Goal: Information Seeking & Learning: Find specific fact

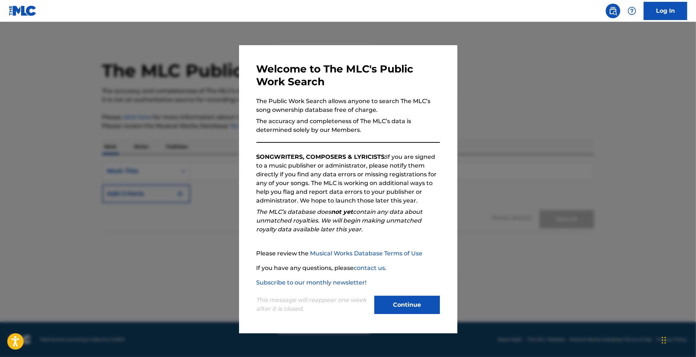
click at [412, 305] on button "Continue" at bounding box center [408, 305] width 66 height 18
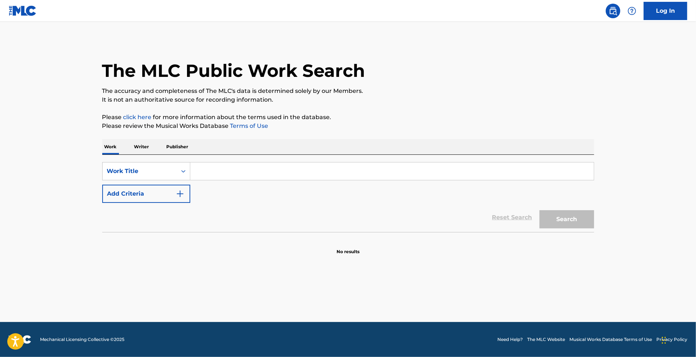
click at [227, 177] on input "Search Form" at bounding box center [392, 170] width 404 height 17
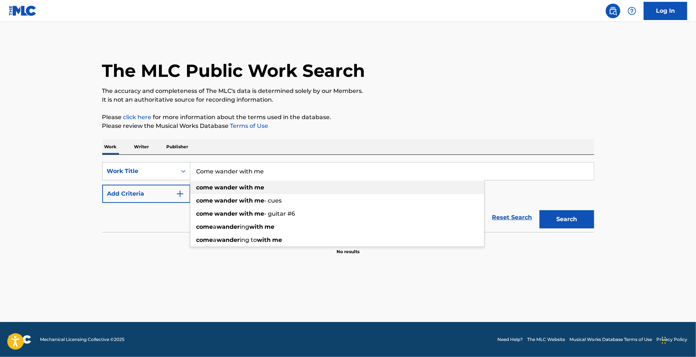
click at [236, 187] on strong "wander" at bounding box center [226, 187] width 23 height 7
type input "come wander with me"
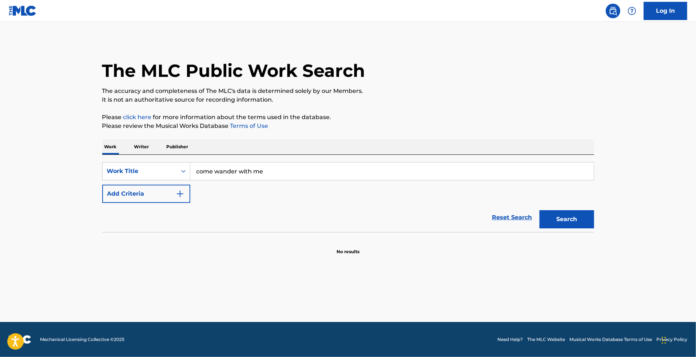
click at [154, 189] on button "Add Criteria" at bounding box center [146, 194] width 88 height 18
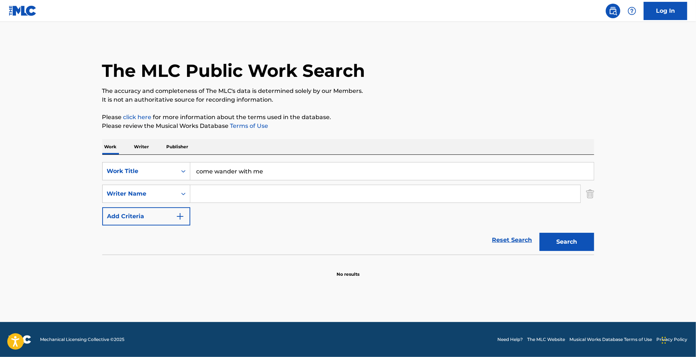
click at [216, 194] on input "Search Form" at bounding box center [385, 193] width 390 height 17
type input "[PERSON_NAME]"
click at [589, 195] on img "Search Form" at bounding box center [590, 194] width 8 height 18
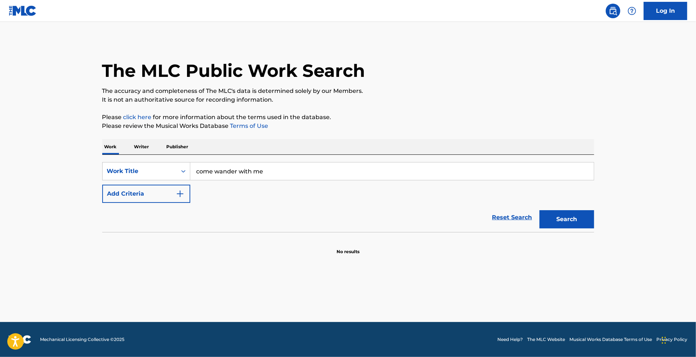
click at [573, 216] on button "Search" at bounding box center [567, 219] width 55 height 18
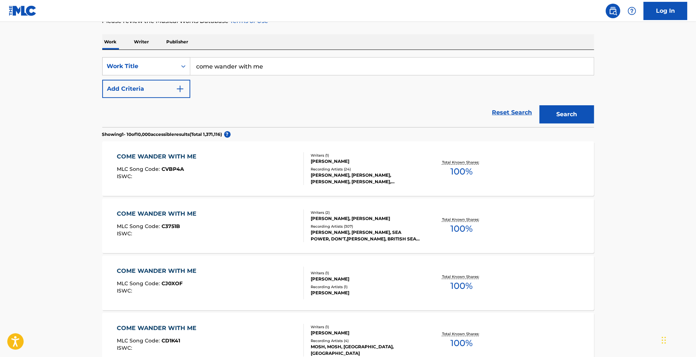
scroll to position [104, 0]
click at [291, 220] on div "COME WANDER WITH ME MLC Song Code : C3751B ISWC :" at bounding box center [210, 226] width 187 height 33
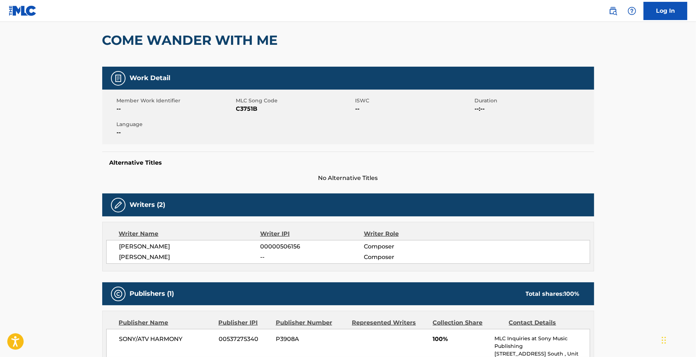
scroll to position [66, 0]
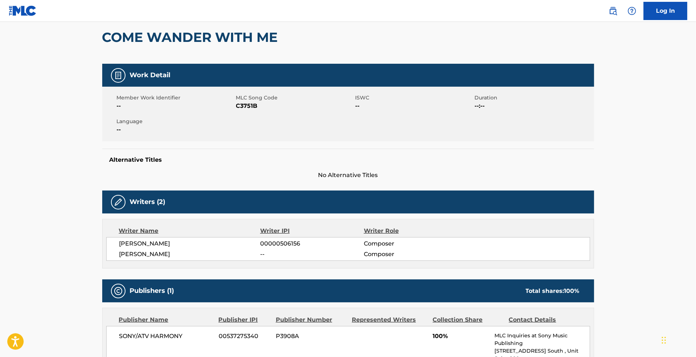
click at [608, 164] on main "< Back to public search results Copy work link COME WANDER WITH ME Work Detail …" at bounding box center [348, 326] width 696 height 740
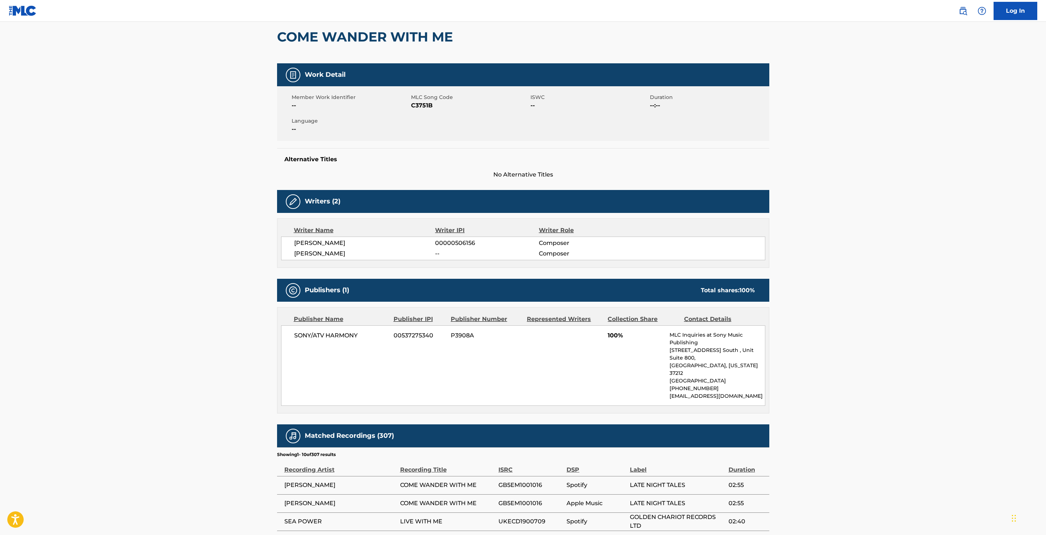
click at [696, 282] on main "< Back to public search results Copy work link COME WANDER WITH ME Work Detail …" at bounding box center [523, 326] width 1046 height 740
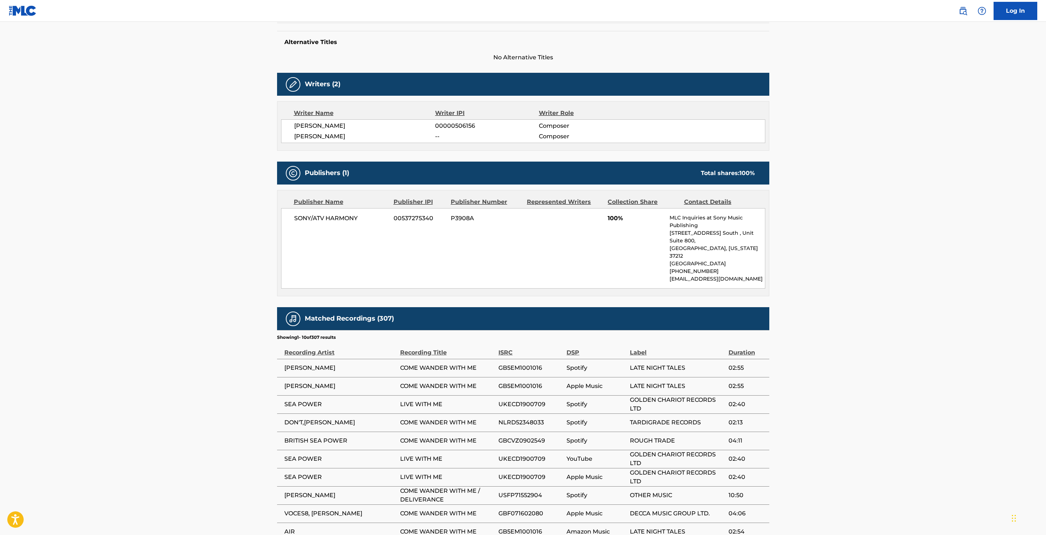
scroll to position [0, 0]
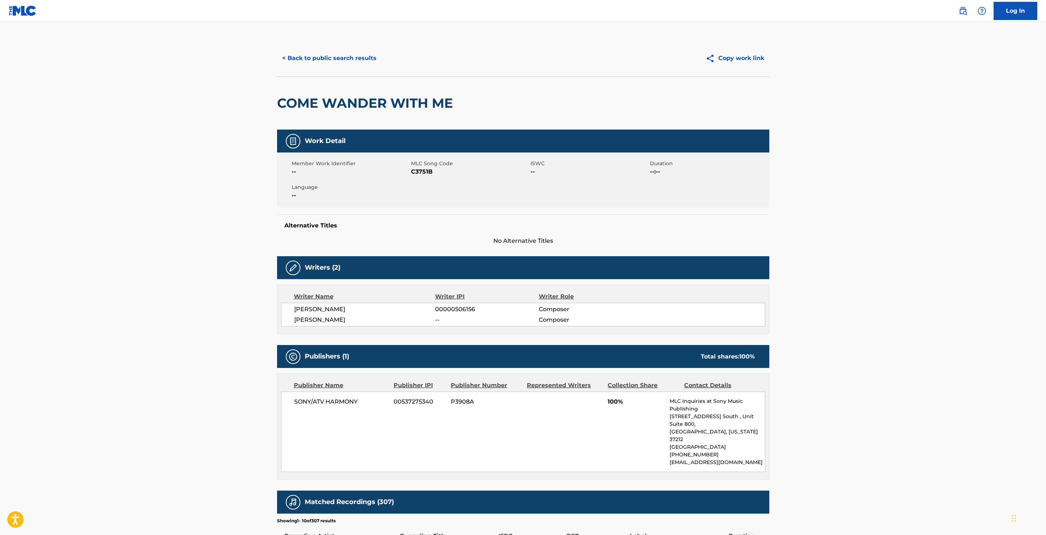
click at [316, 53] on button "< Back to public search results" at bounding box center [329, 58] width 104 height 18
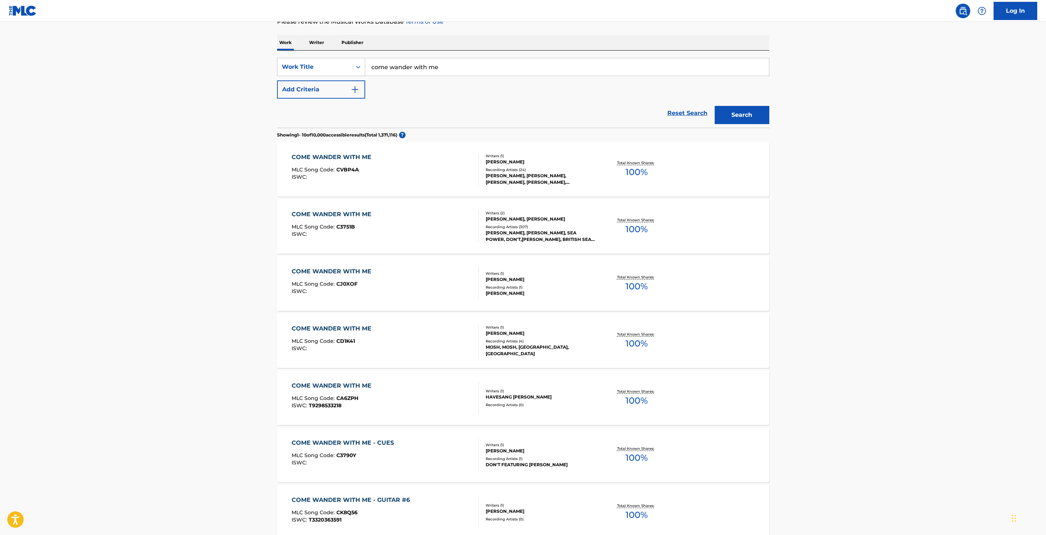
click at [463, 166] on div "COME WANDER WITH ME MLC Song Code : CVBP4A ISWC :" at bounding box center [385, 169] width 187 height 33
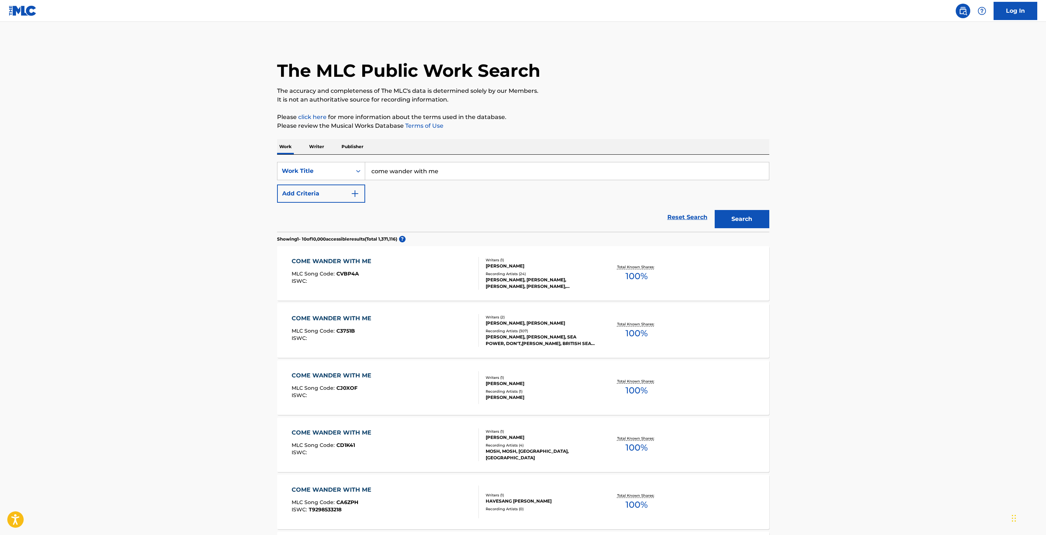
click at [336, 193] on button "Add Criteria" at bounding box center [321, 194] width 88 height 18
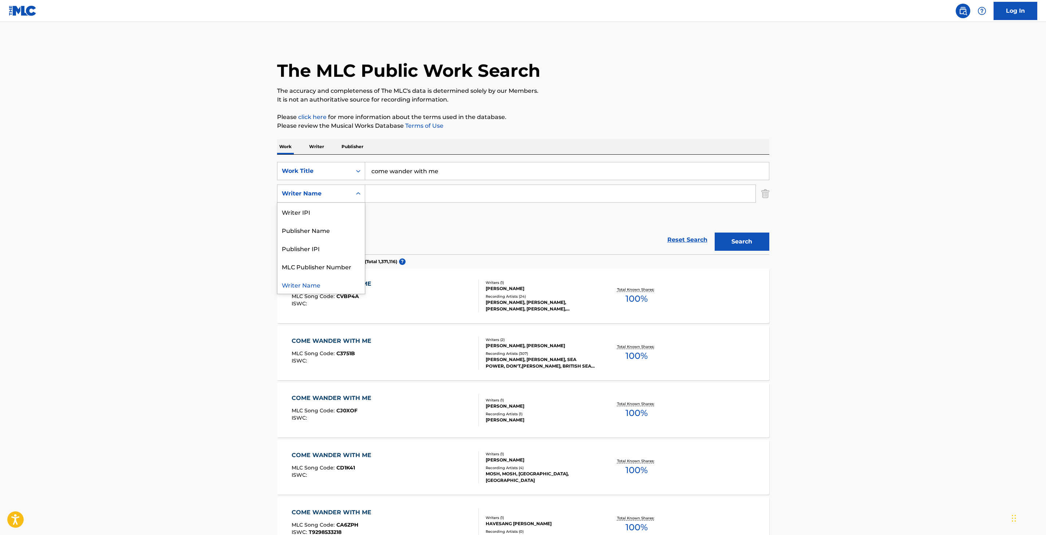
click at [345, 191] on div "Writer Name" at bounding box center [315, 193] width 66 height 9
click at [351, 283] on div "Writer Name" at bounding box center [320, 285] width 87 height 18
click at [427, 191] on input "Search Form" at bounding box center [560, 193] width 390 height 17
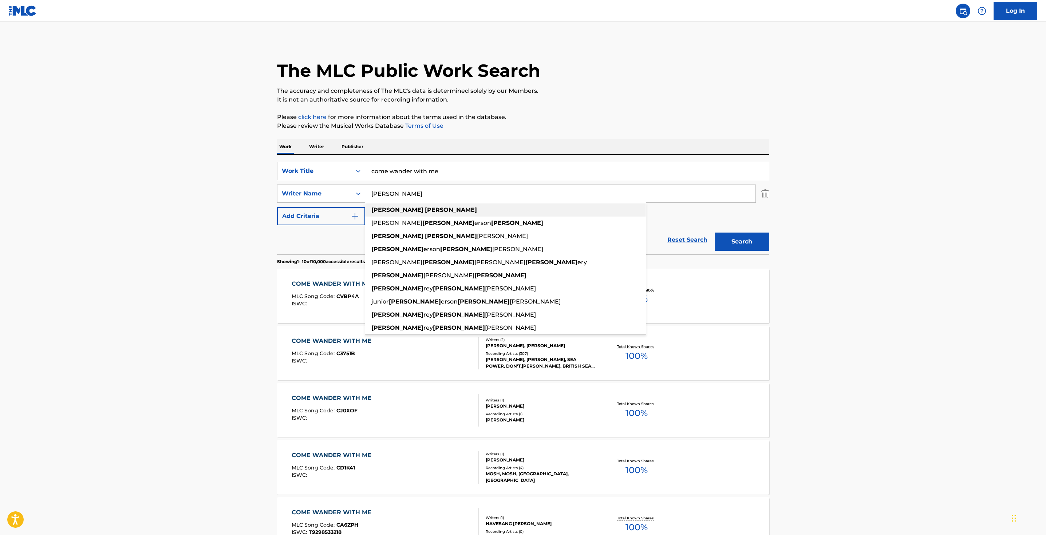
type input "[PERSON_NAME]"
click at [432, 210] on div "[PERSON_NAME]" at bounding box center [505, 209] width 281 height 13
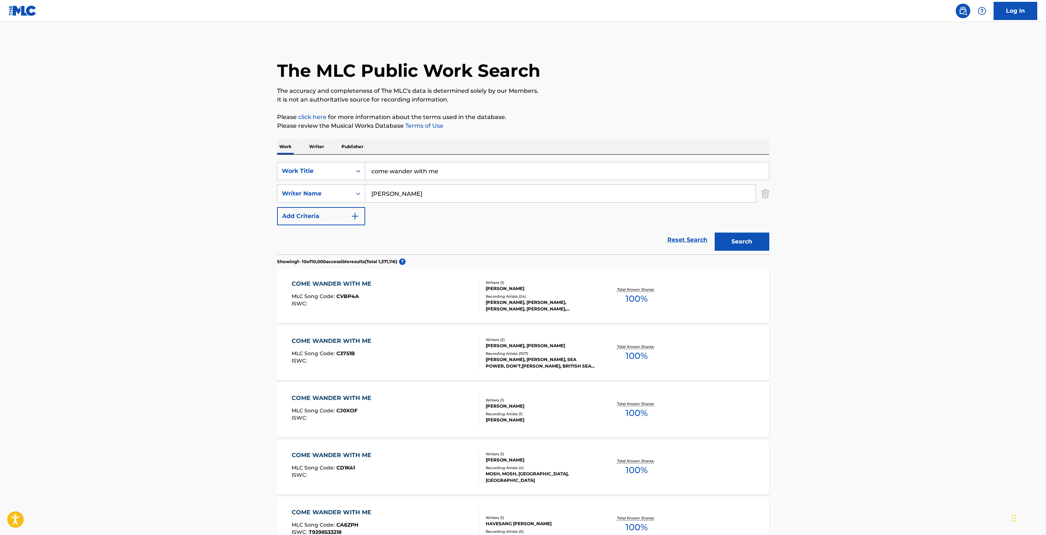
click at [696, 245] on button "Search" at bounding box center [742, 242] width 55 height 18
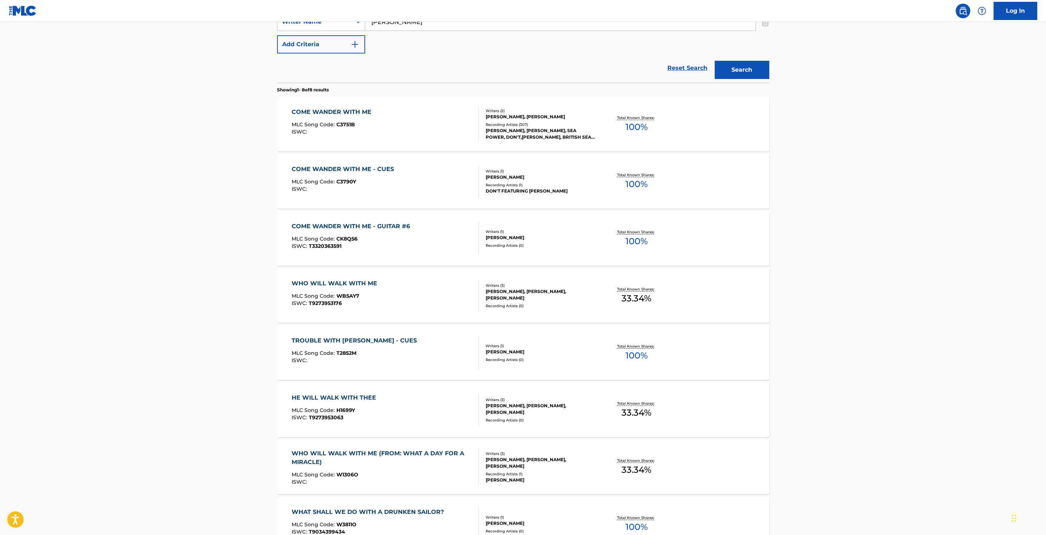
scroll to position [39, 0]
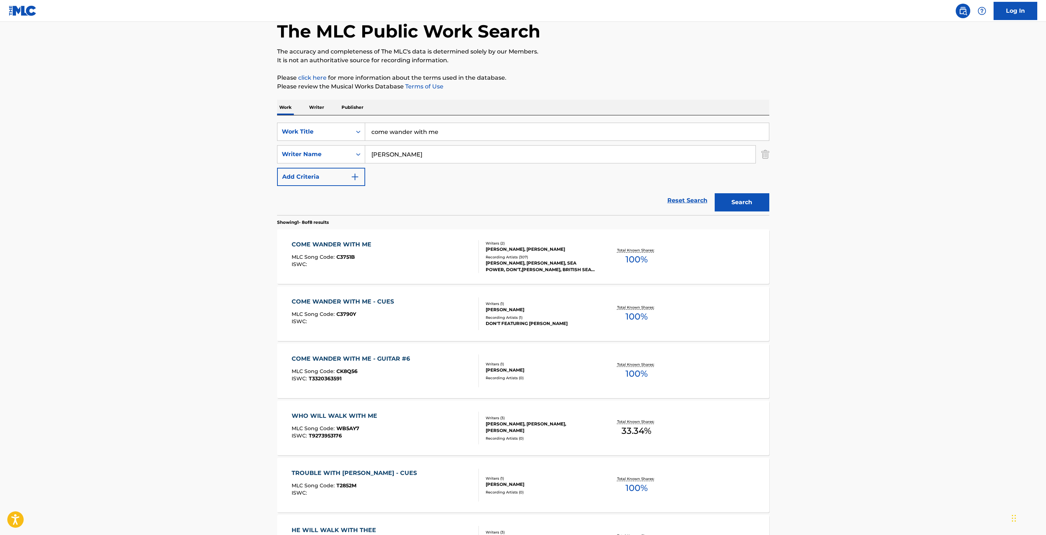
click at [419, 253] on div "COME WANDER WITH ME MLC Song Code : C3751B ISWC :" at bounding box center [385, 256] width 187 height 33
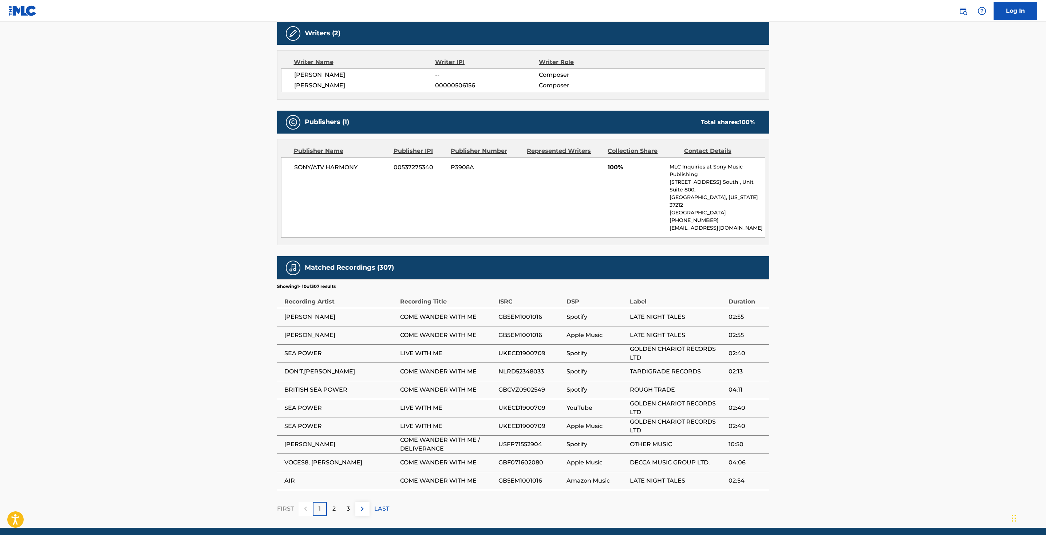
scroll to position [247, 0]
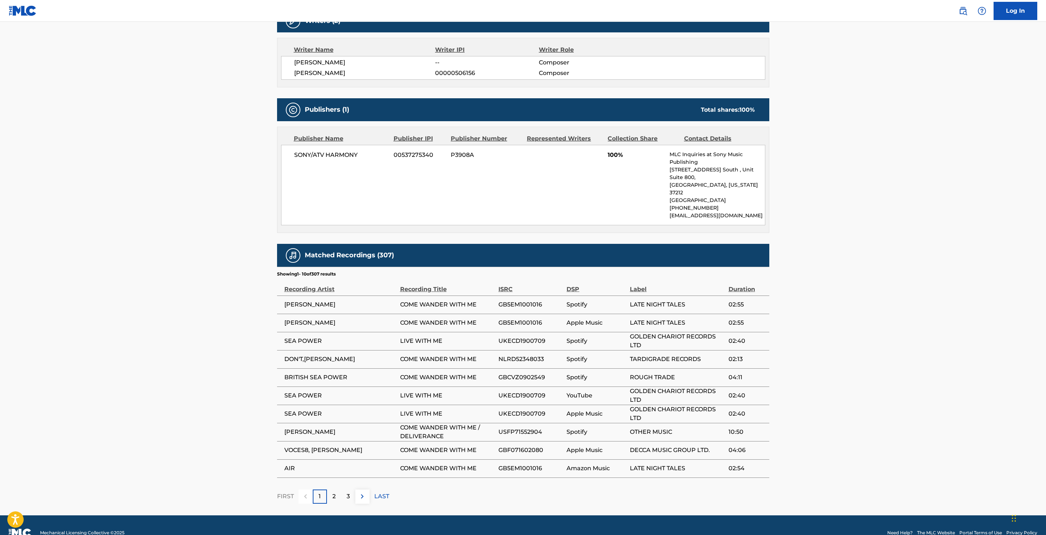
click at [336, 356] on div "2" at bounding box center [334, 497] width 14 height 14
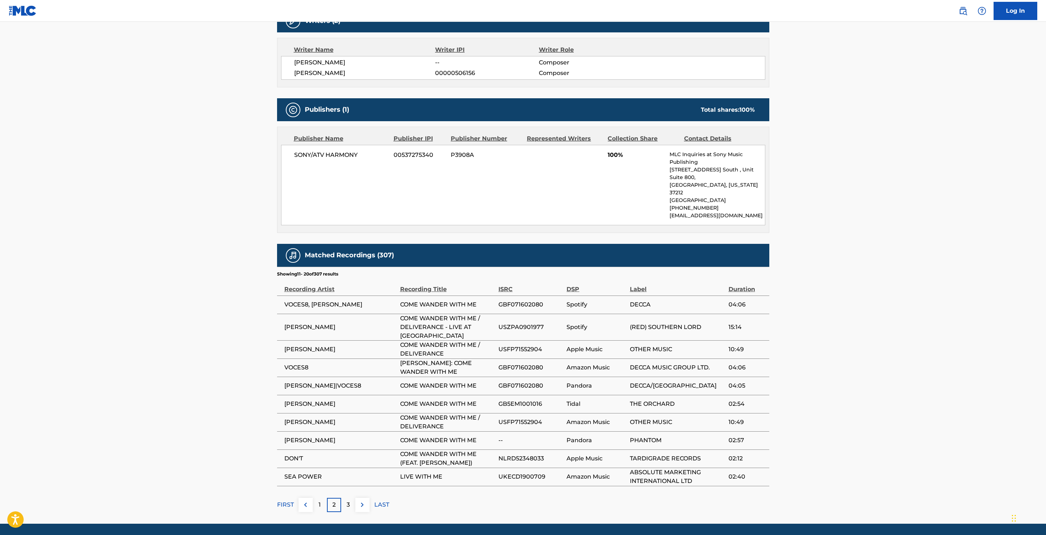
click at [349, 356] on p "3" at bounding box center [348, 505] width 3 height 9
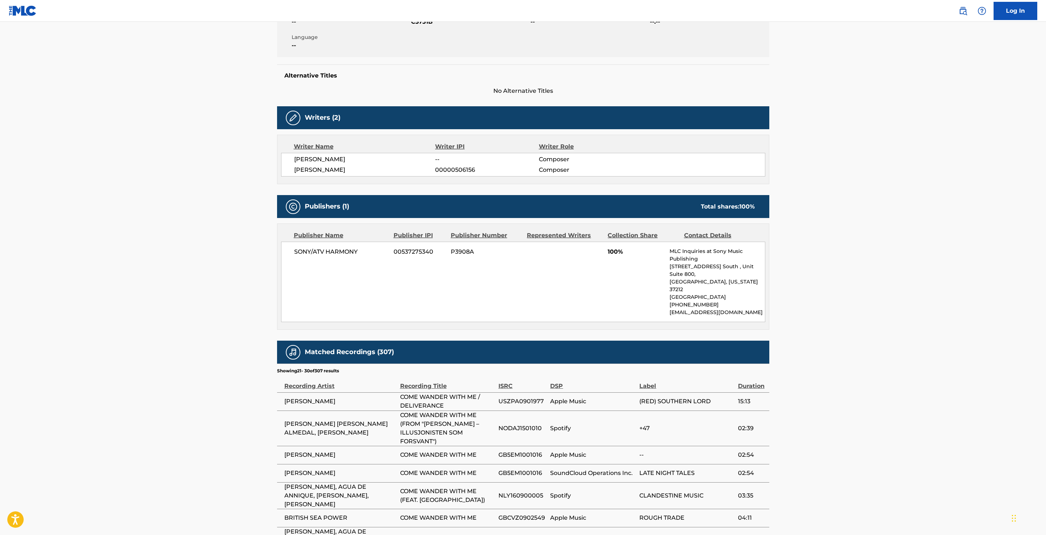
scroll to position [143, 0]
